Goal: Navigation & Orientation: Go to known website

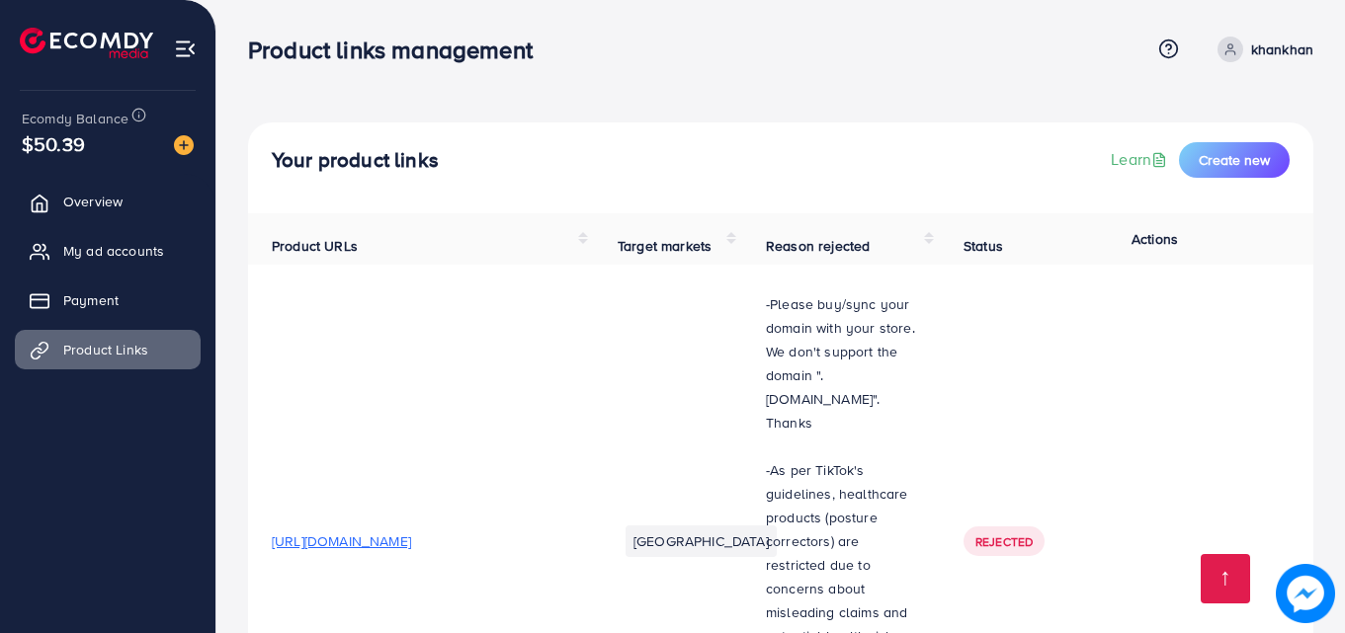
scroll to position [1223, 0]
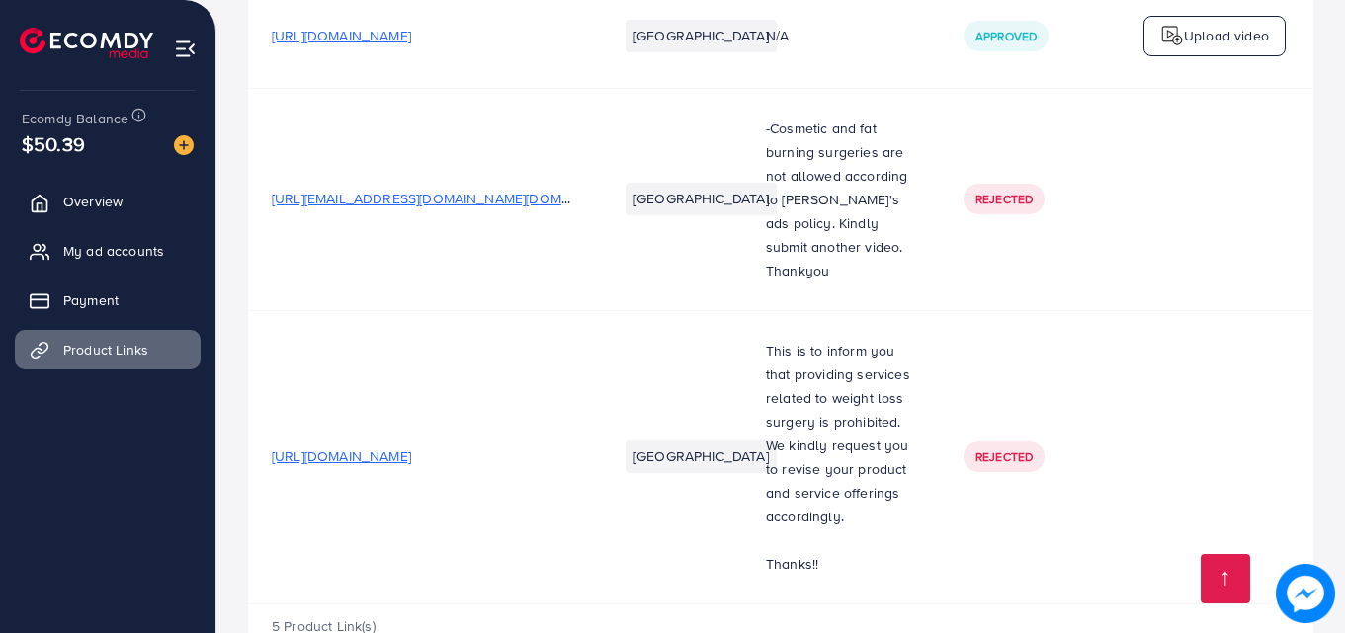
scroll to position [1221, 0]
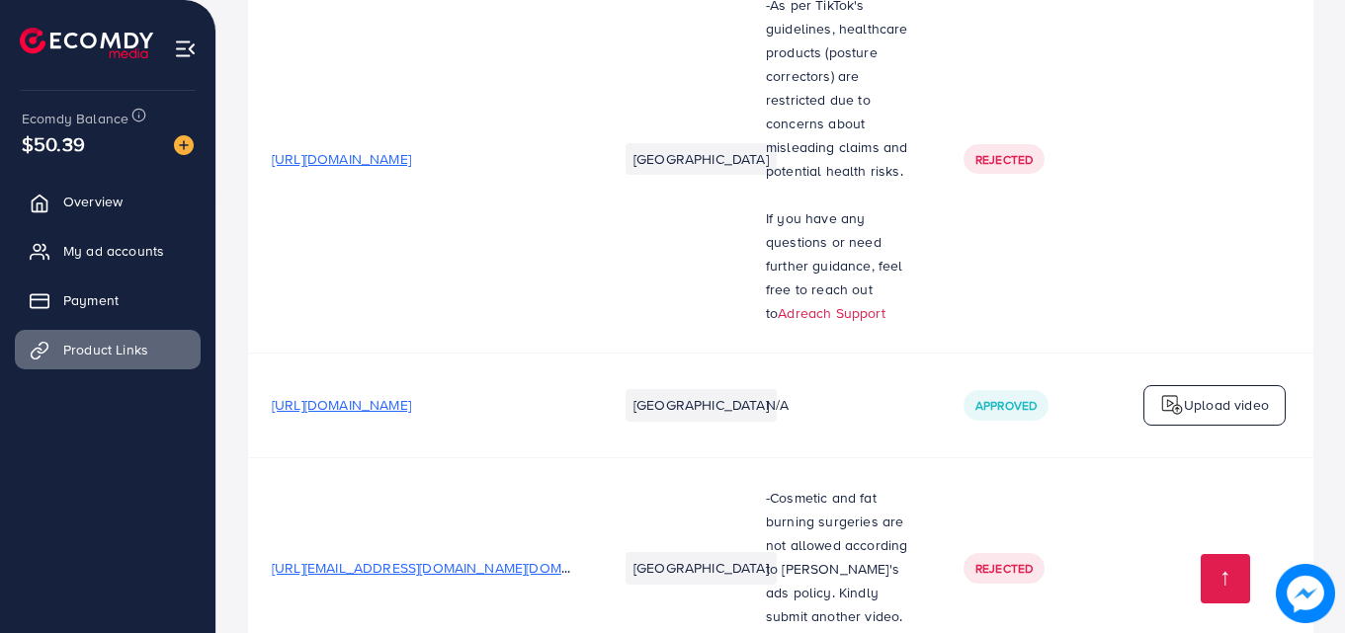
scroll to position [1223, 0]
